Goal: Task Accomplishment & Management: Manage account settings

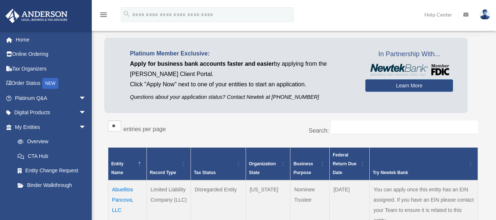
scroll to position [43, 0]
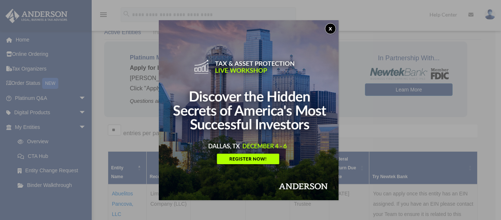
click at [382, 114] on div "x" at bounding box center [250, 110] width 501 height 220
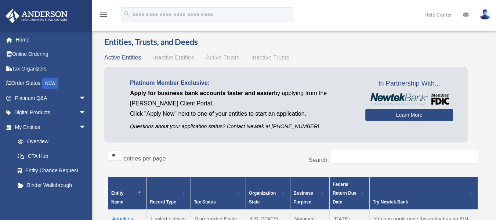
scroll to position [0, 0]
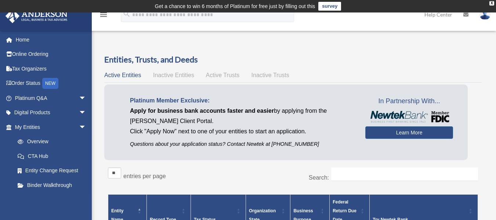
click at [487, 19] on img at bounding box center [484, 14] width 11 height 11
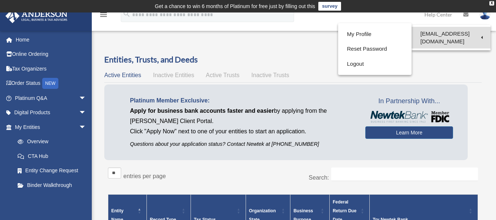
click at [460, 34] on link "[EMAIL_ADDRESS][DOMAIN_NAME]" at bounding box center [450, 38] width 79 height 22
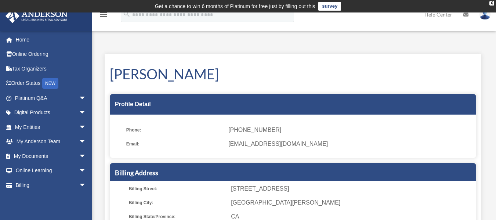
click at [325, 62] on div "[PERSON_NAME] Profile Detail Phone: [PHONE_NUMBER] Email: [EMAIL_ADDRESS][DOMAI…" at bounding box center [293, 212] width 376 height 317
click at [331, 62] on div "[PERSON_NAME] Profile Detail Phone: [PHONE_NUMBER] Email: [EMAIL_ADDRESS][DOMAI…" at bounding box center [293, 212] width 376 height 317
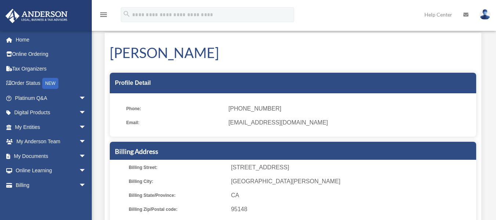
scroll to position [23, 0]
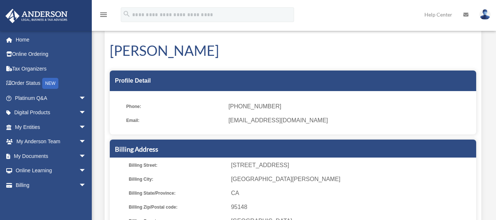
click at [301, 48] on h1 "[PERSON_NAME]" at bounding box center [293, 50] width 366 height 19
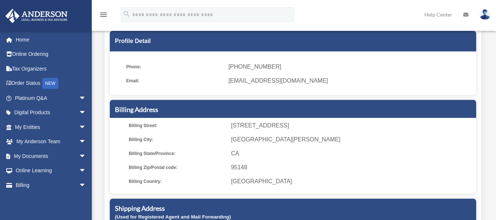
scroll to position [68, 0]
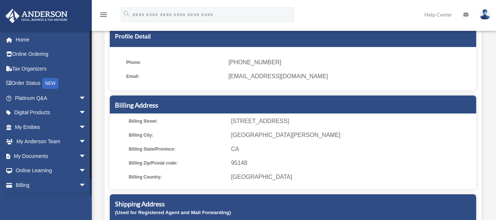
click at [45, 193] on link "Events Calendar" at bounding box center [51, 199] width 92 height 15
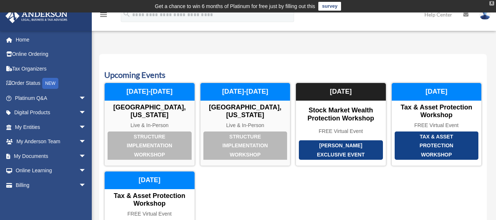
click at [491, 3] on div "X" at bounding box center [491, 3] width 5 height 4
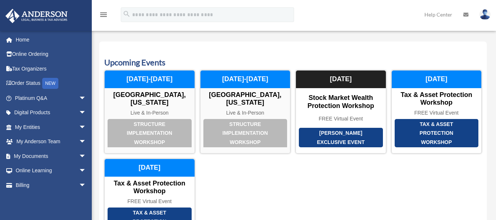
click at [309, 33] on div "Calendar date_range Published on Last updated July 11, 2024 June 30, 2020 by An…" at bounding box center [292, 157] width 387 height 248
click at [484, 20] on link at bounding box center [485, 14] width 22 height 32
click at [487, 15] on img at bounding box center [484, 14] width 11 height 11
click at [484, 14] on img at bounding box center [484, 14] width 11 height 11
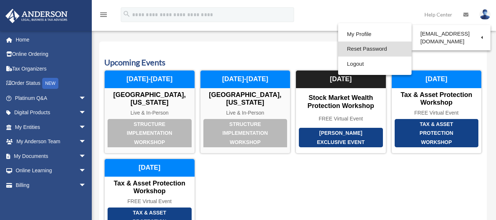
click at [351, 55] on link "Reset Password" at bounding box center [374, 48] width 73 height 15
